Goal: Task Accomplishment & Management: Use online tool/utility

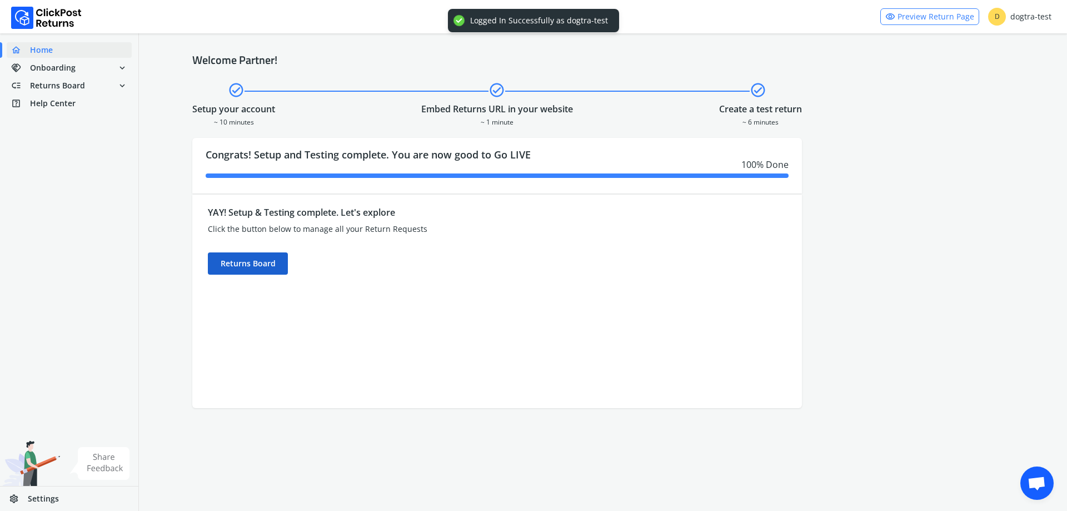
click at [252, 270] on div "Returns Board" at bounding box center [248, 263] width 80 height 22
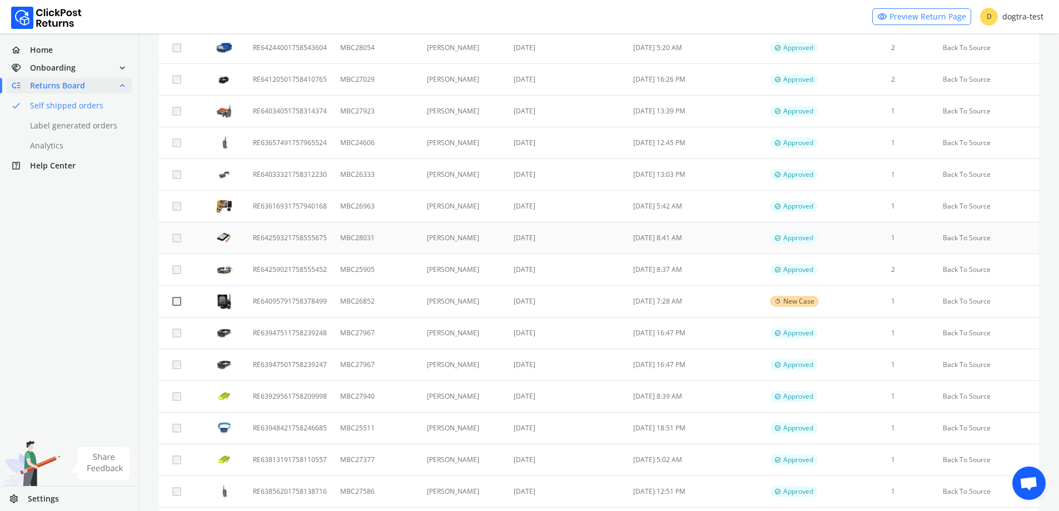
scroll to position [431, 0]
